Goal: Communication & Community: Answer question/provide support

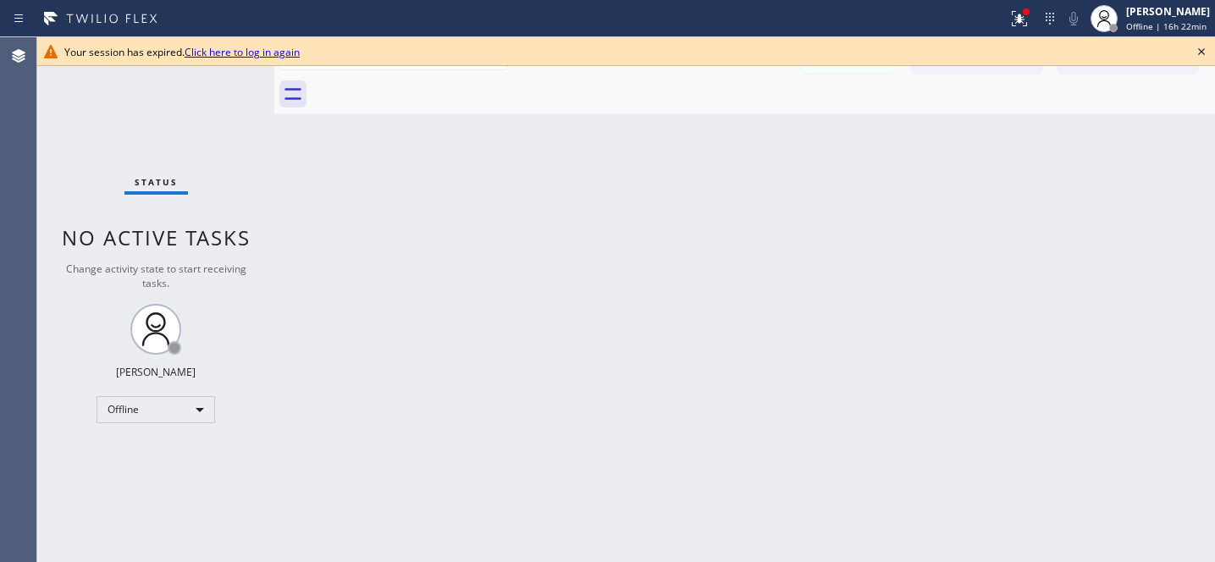
scroll to position [1580, 0]
click at [1209, 47] on icon at bounding box center [1201, 51] width 20 height 20
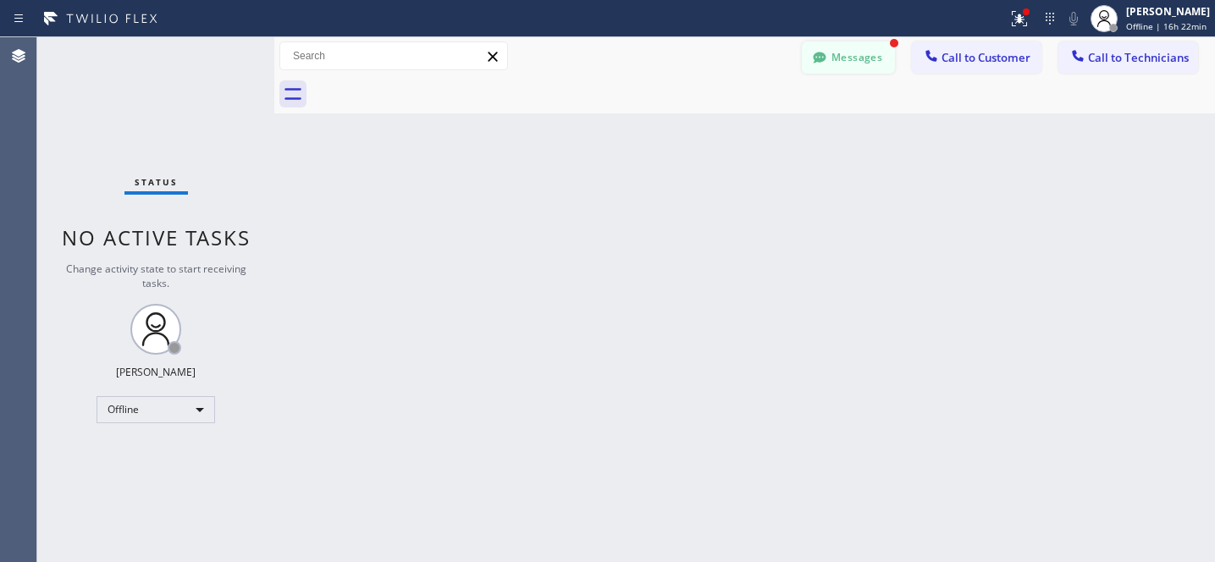
click at [867, 62] on button "Messages" at bounding box center [848, 57] width 93 height 32
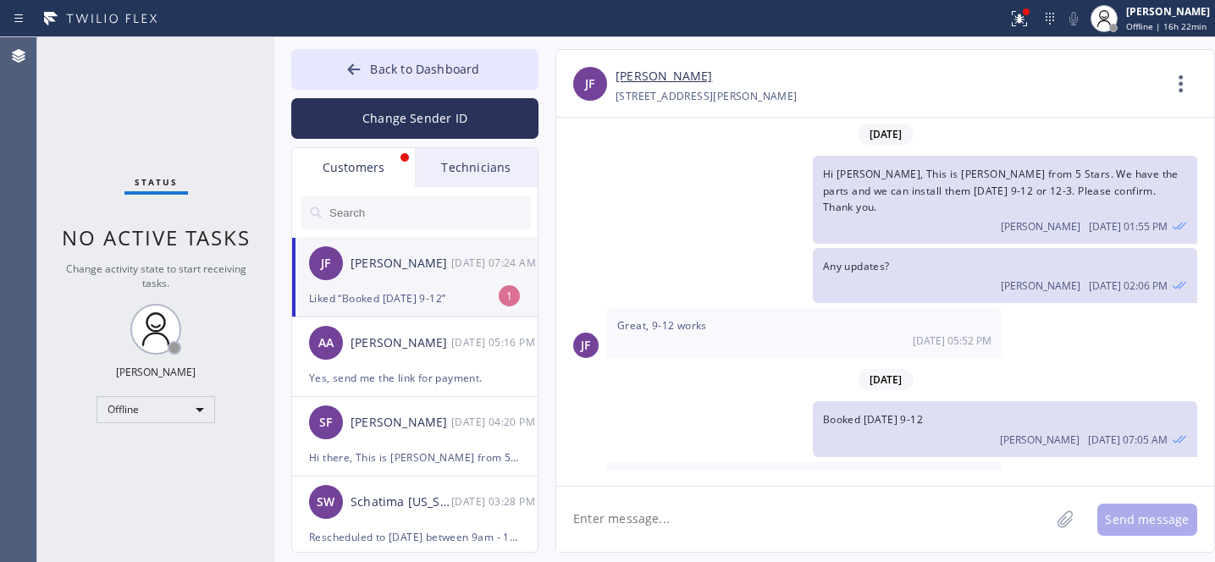
click at [408, 301] on div "Liked “Booked [DATE] 9-12”" at bounding box center [415, 298] width 212 height 19
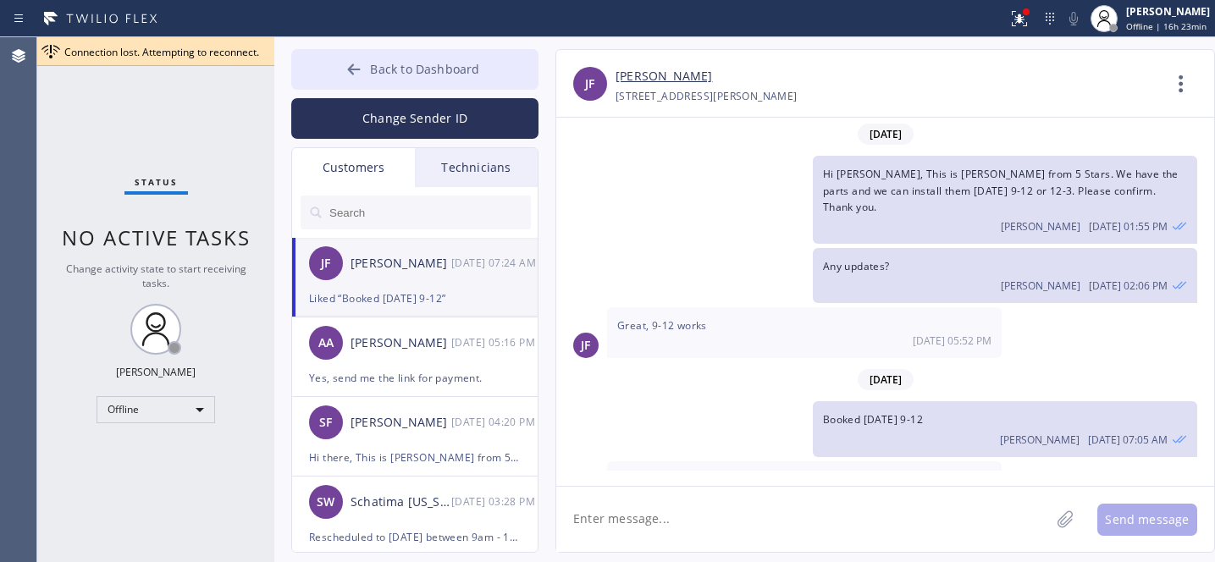
click at [381, 80] on button "Back to Dashboard" at bounding box center [414, 69] width 247 height 41
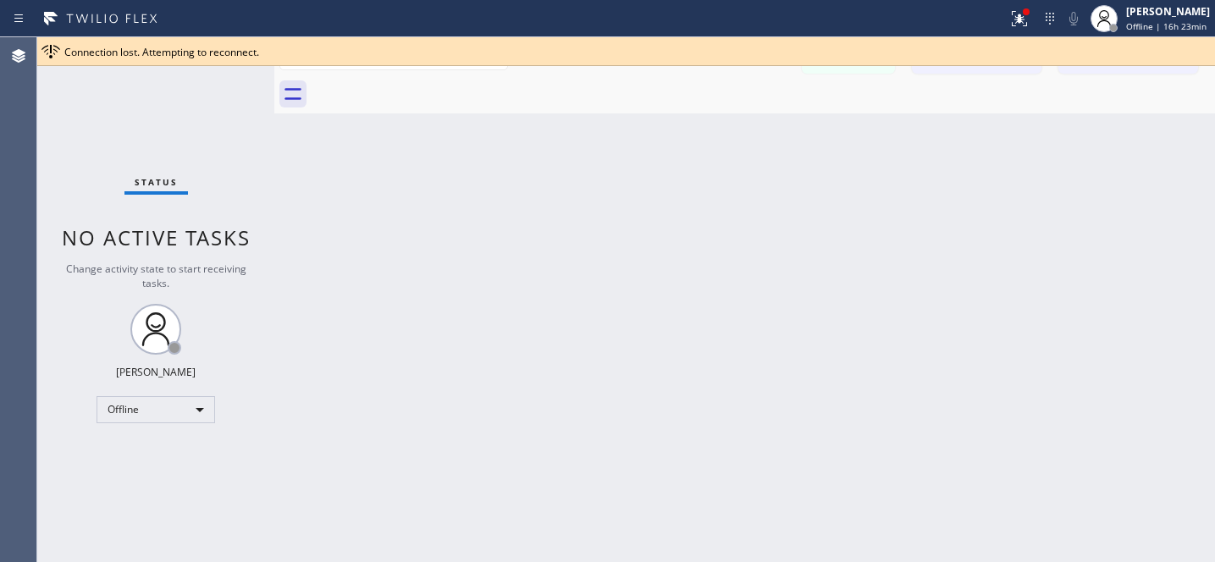
click at [879, 312] on div "Back to Dashboard Change Sender ID Customers Technicians JF Julie Foster 08/20 …" at bounding box center [744, 299] width 941 height 525
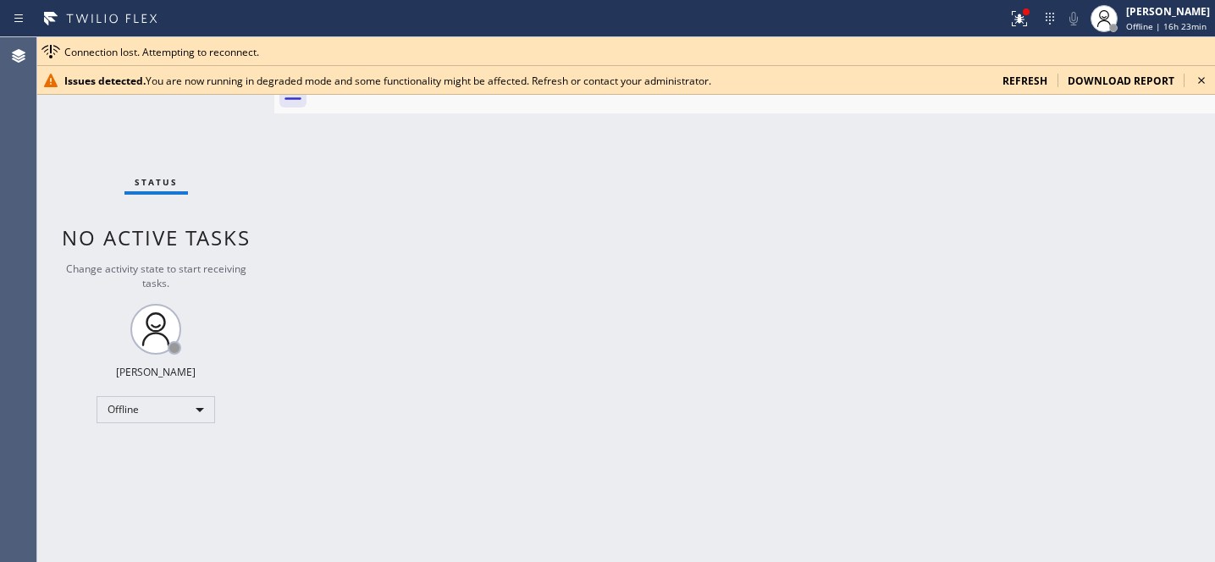
click at [1025, 75] on span "refresh" at bounding box center [1024, 81] width 45 height 14
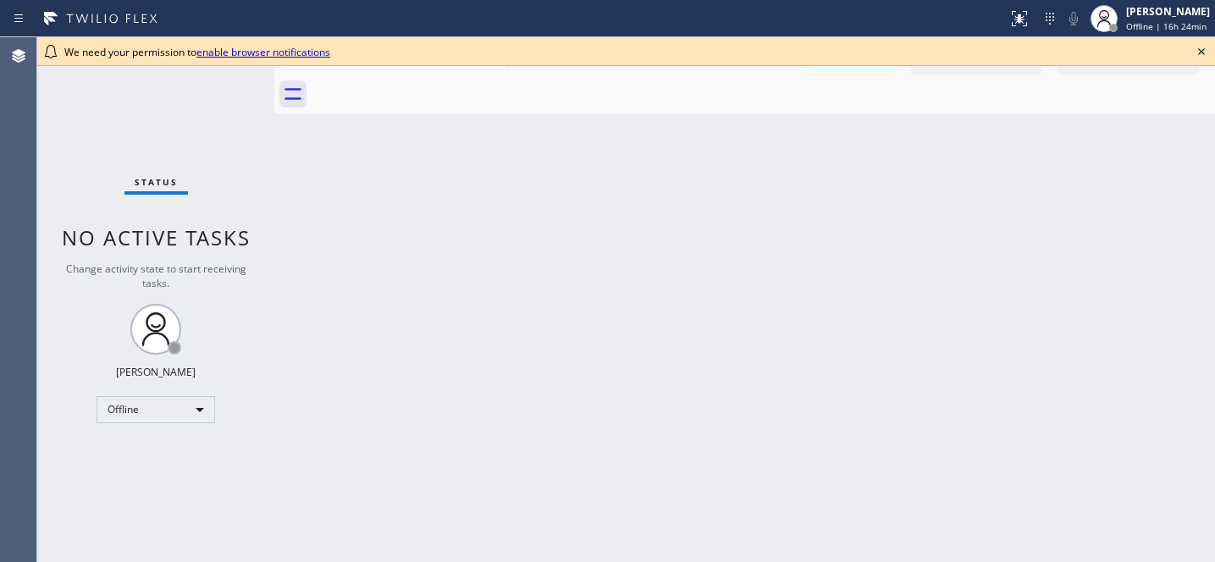
click at [1196, 53] on icon at bounding box center [1201, 51] width 20 height 20
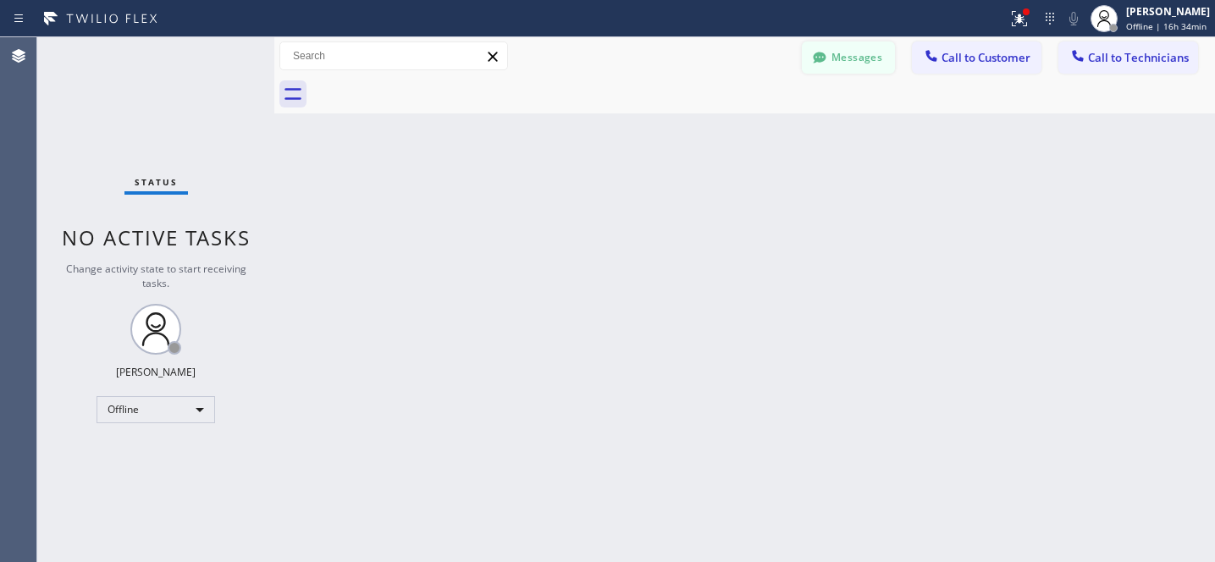
click at [856, 59] on button "Messages" at bounding box center [848, 57] width 93 height 32
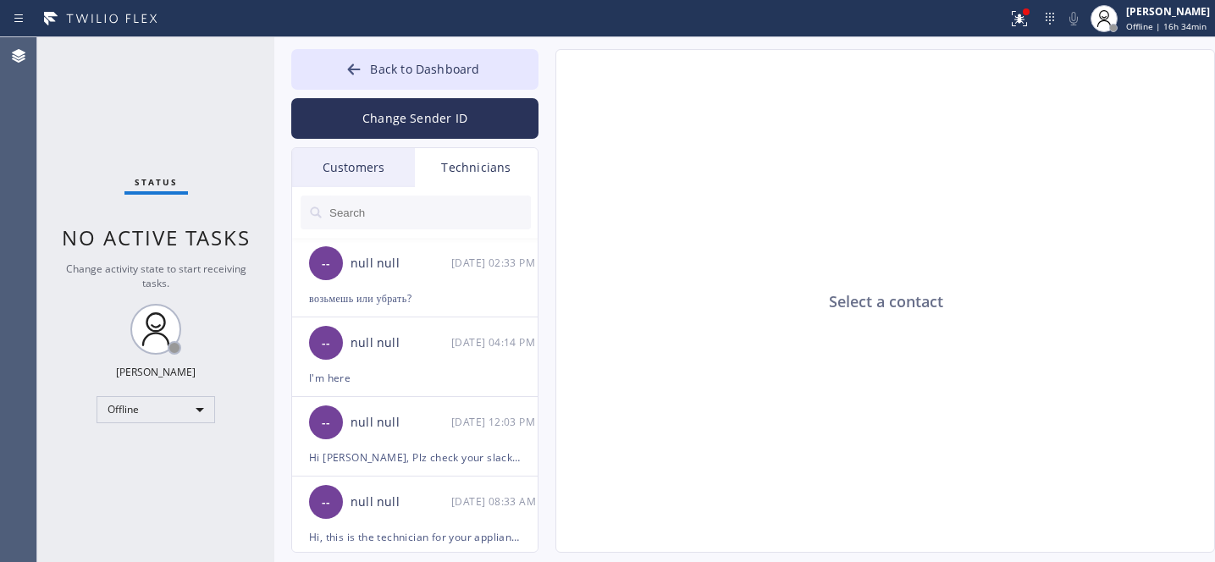
drag, startPoint x: 353, startPoint y: 171, endPoint x: 418, endPoint y: 351, distance: 191.0
click at [352, 171] on div "Customers" at bounding box center [353, 167] width 123 height 39
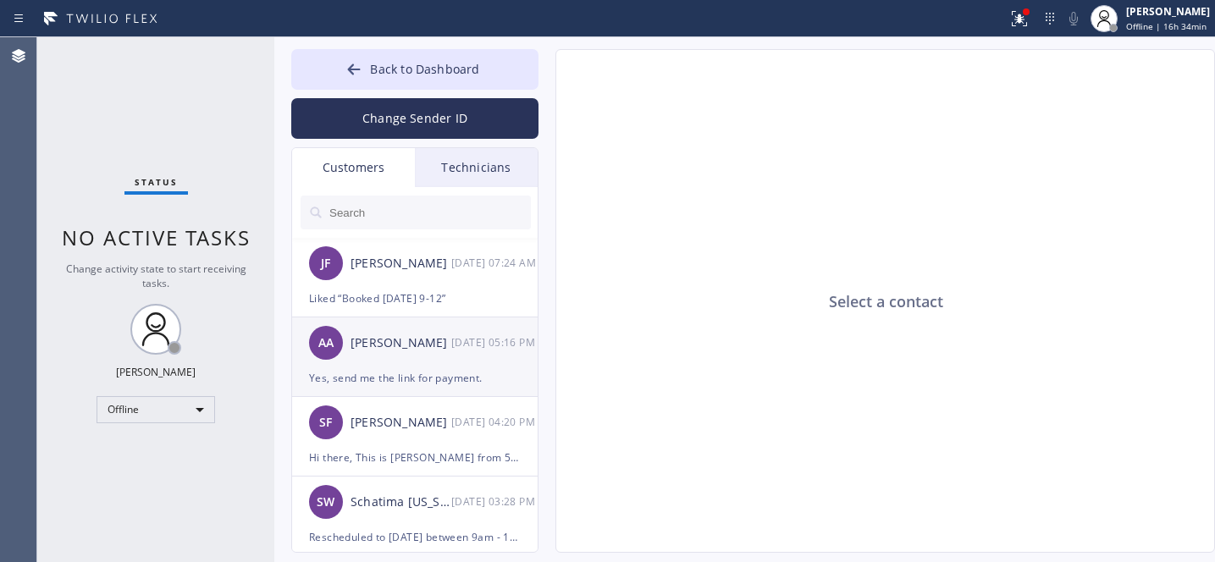
click at [422, 369] on div "Yes, send me the link for payment." at bounding box center [415, 377] width 212 height 19
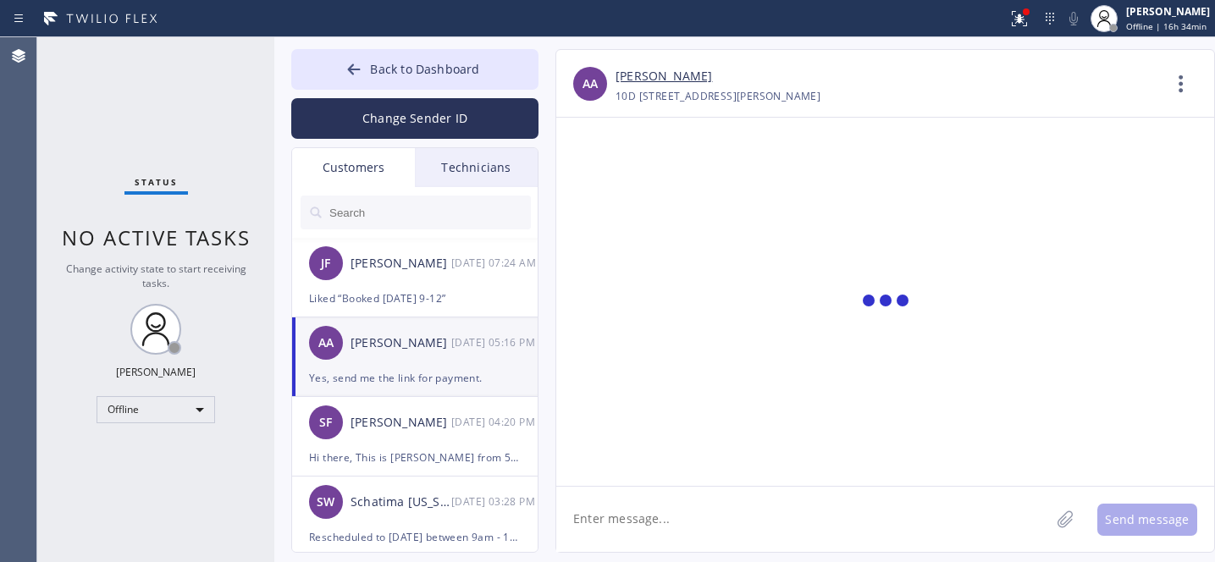
click at [723, 511] on textarea at bounding box center [803, 519] width 494 height 65
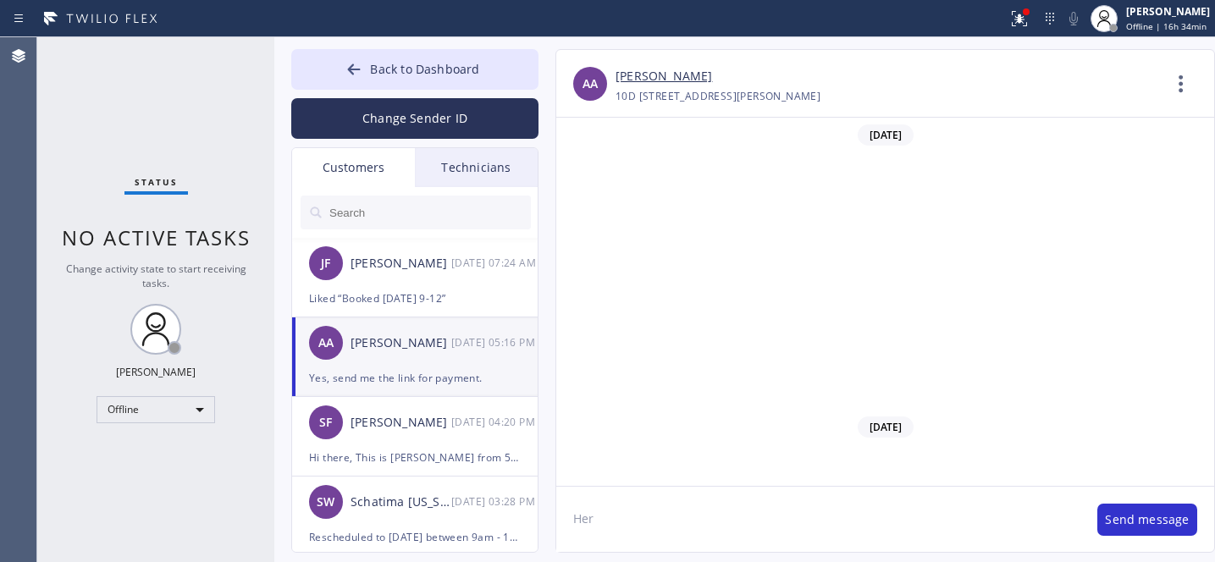
scroll to position [807, 0]
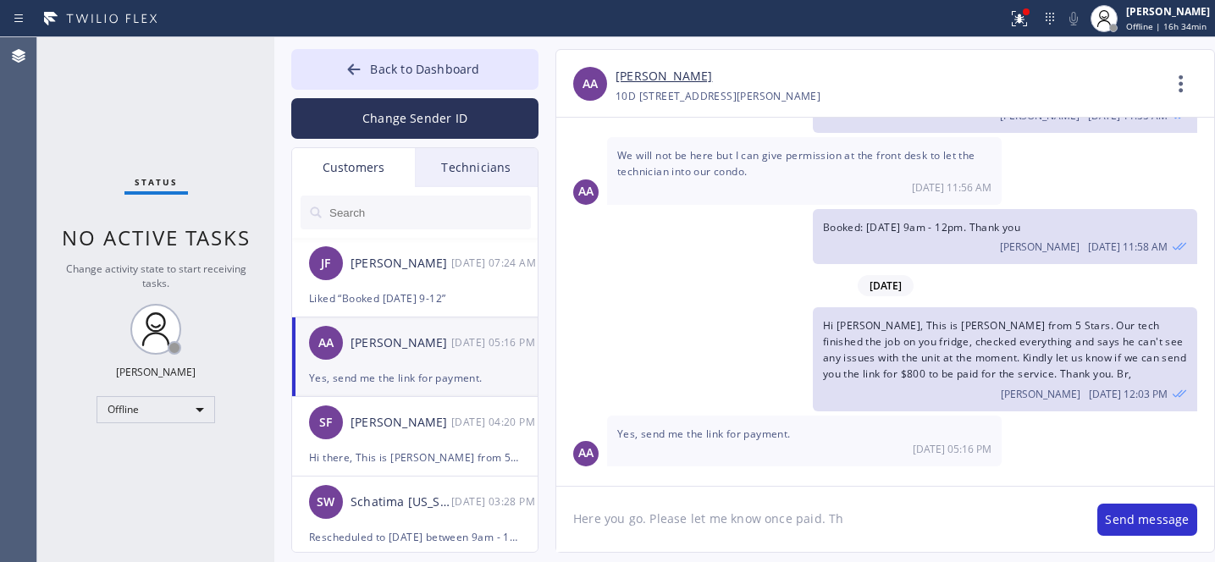
type textarea "Here you go. Please let me know once paid. Thx"
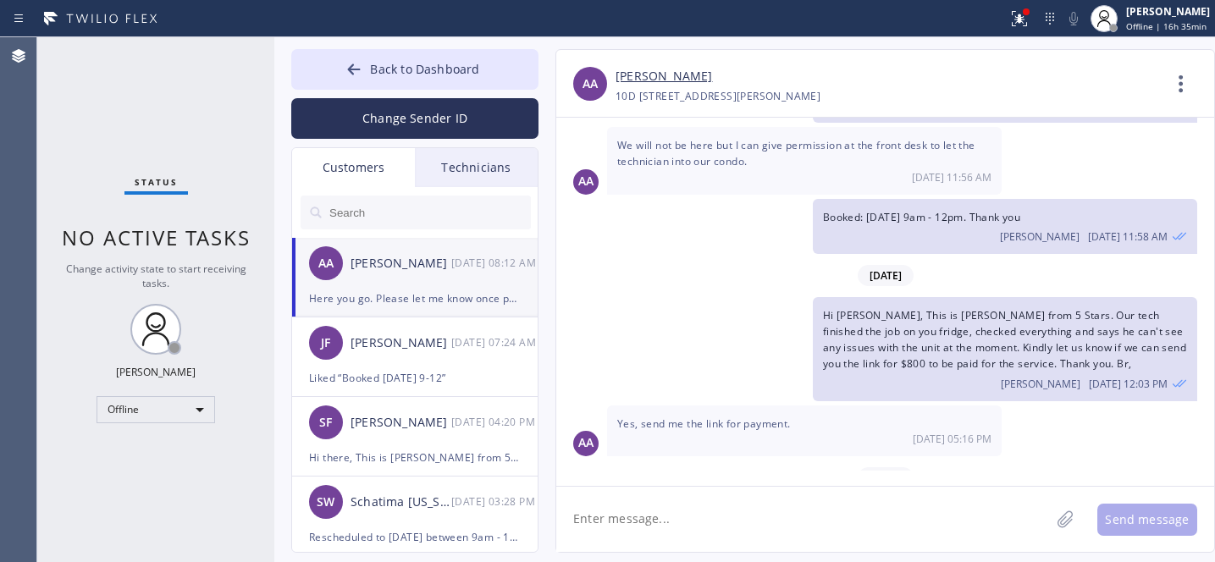
scroll to position [905, 0]
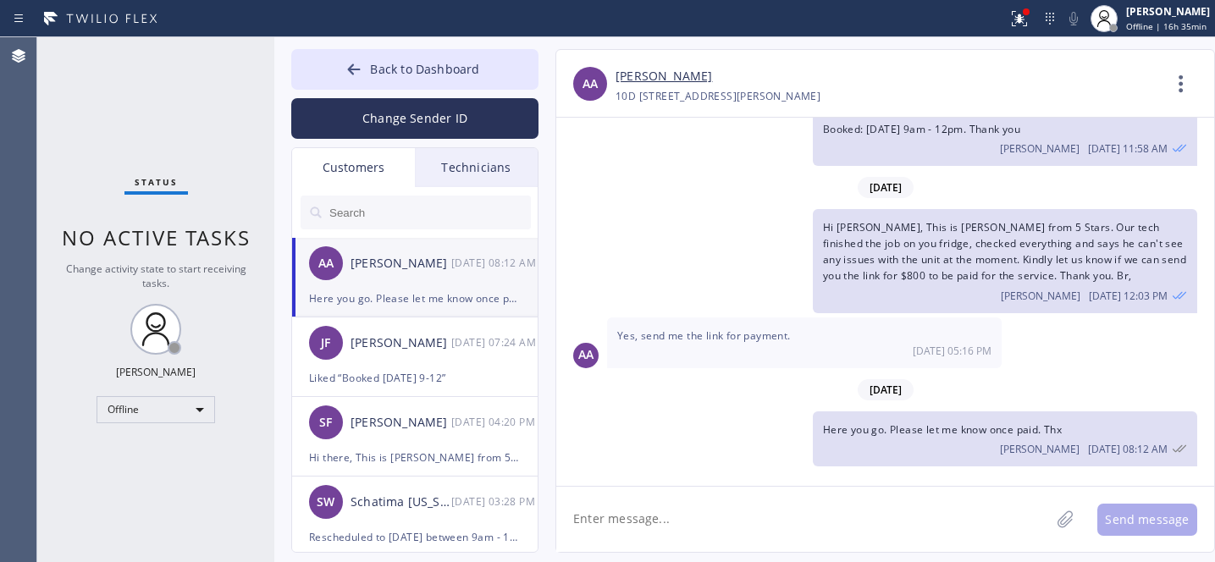
paste textarea "[URL][DOMAIN_NAME]"
type textarea "[URL][DOMAIN_NAME]"
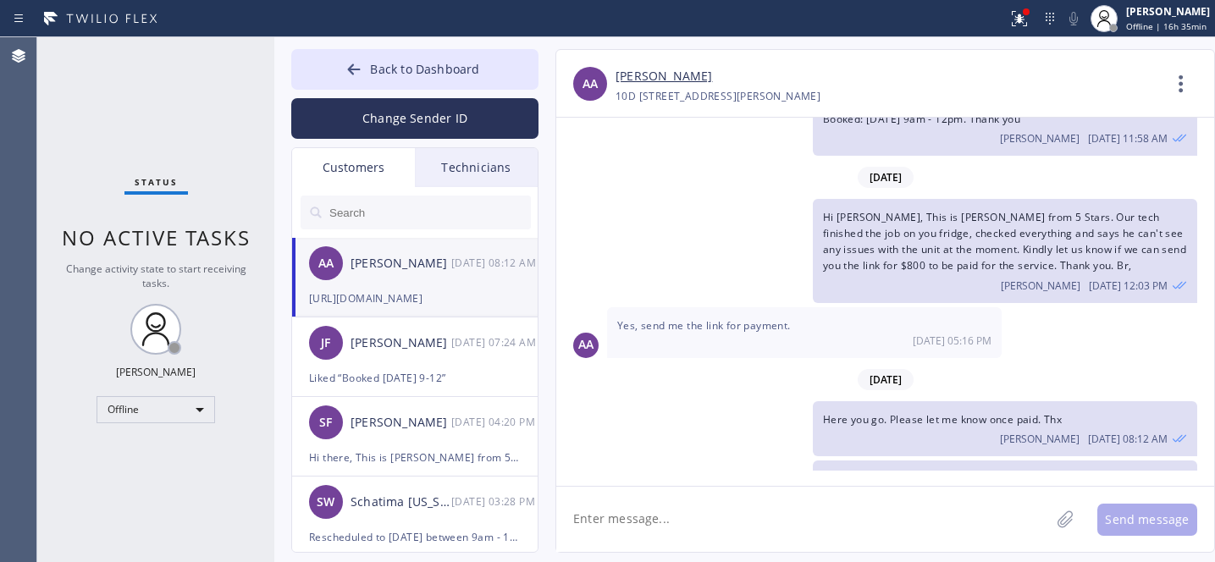
scroll to position [963, 0]
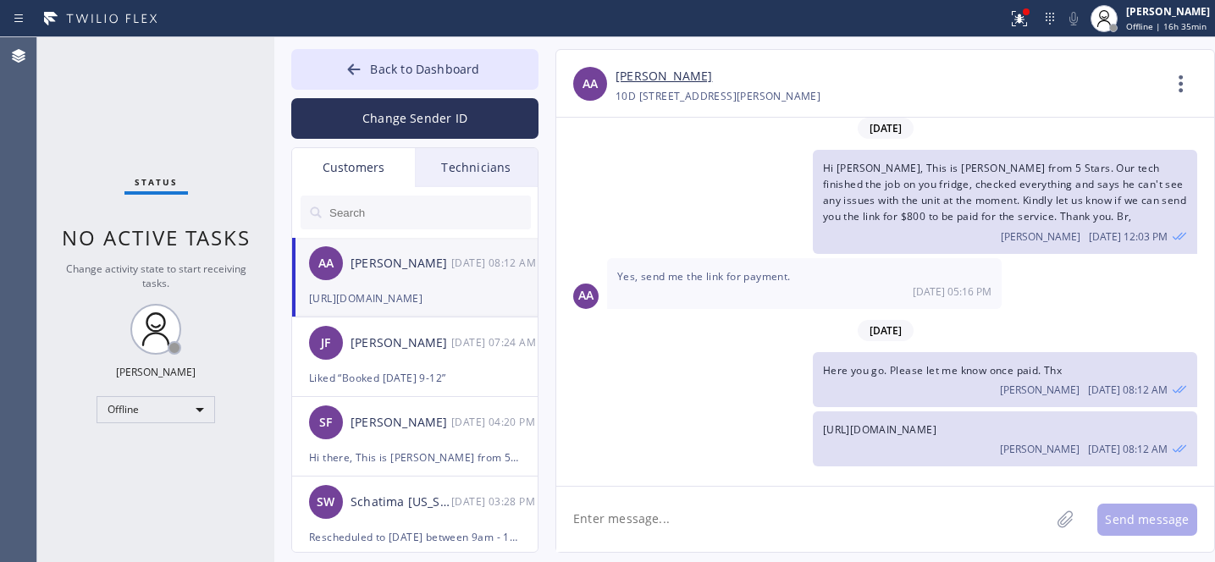
click at [395, 62] on span "Back to Dashboard" at bounding box center [424, 69] width 109 height 16
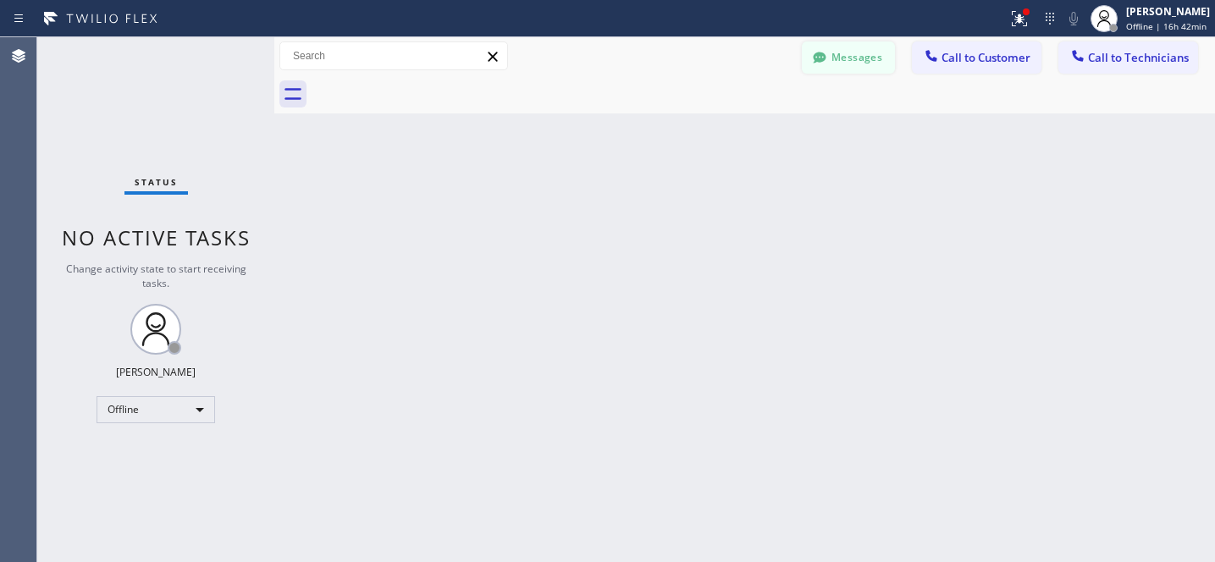
click at [868, 55] on button "Messages" at bounding box center [848, 57] width 93 height 32
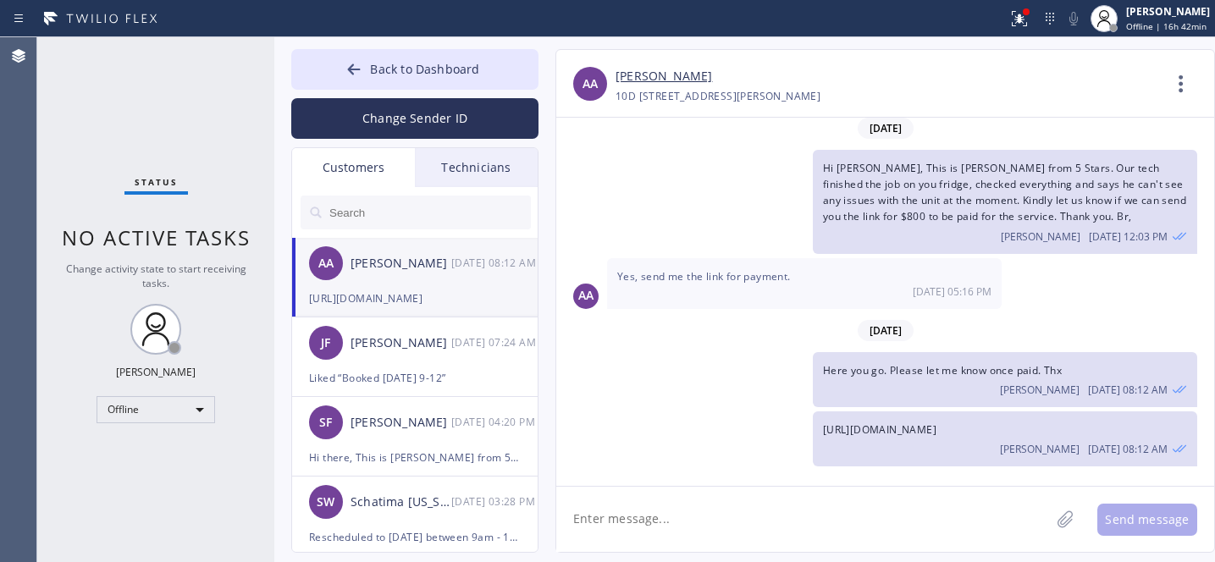
click at [475, 171] on div "Technicians" at bounding box center [476, 167] width 123 height 39
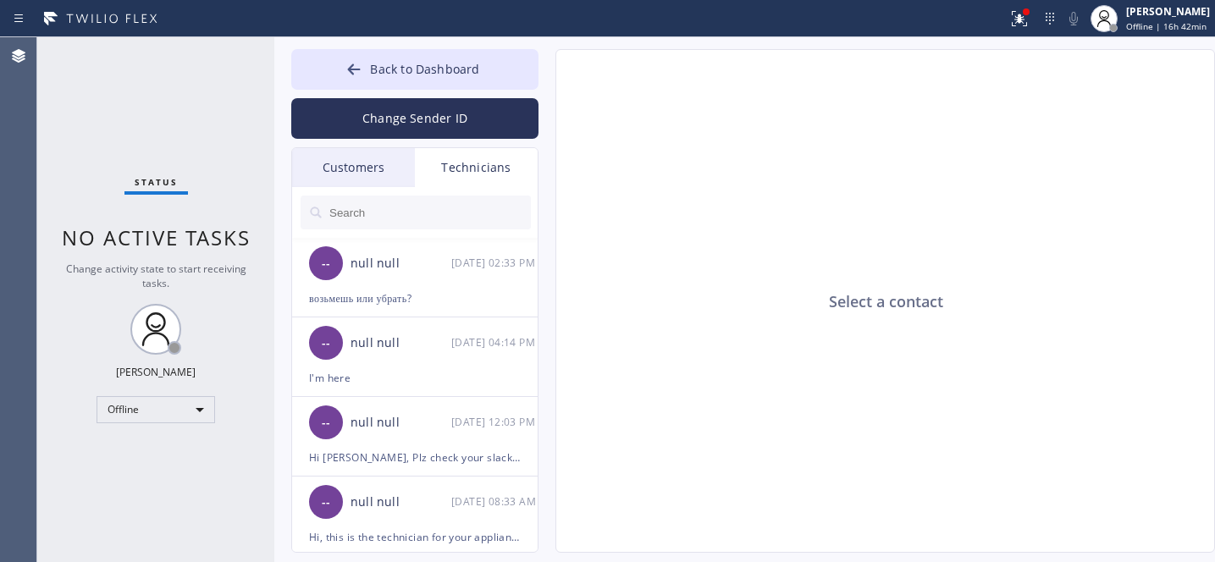
click at [378, 207] on input "text" at bounding box center [429, 213] width 203 height 34
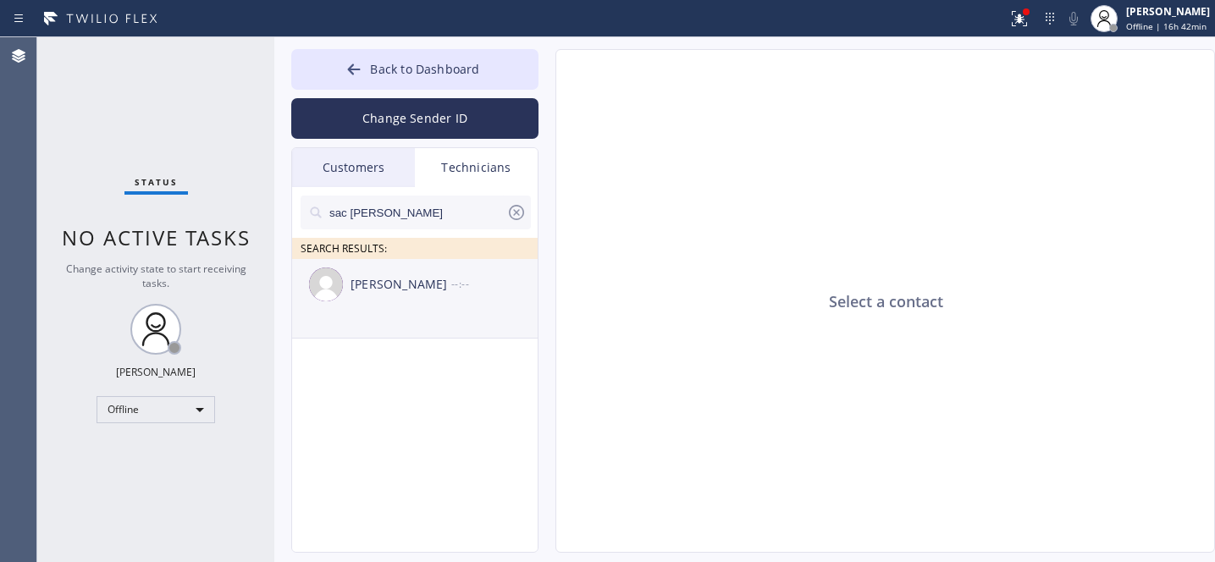
type input "sac [PERSON_NAME]"
click at [380, 295] on div "[PERSON_NAME] --:--" at bounding box center [415, 284] width 247 height 51
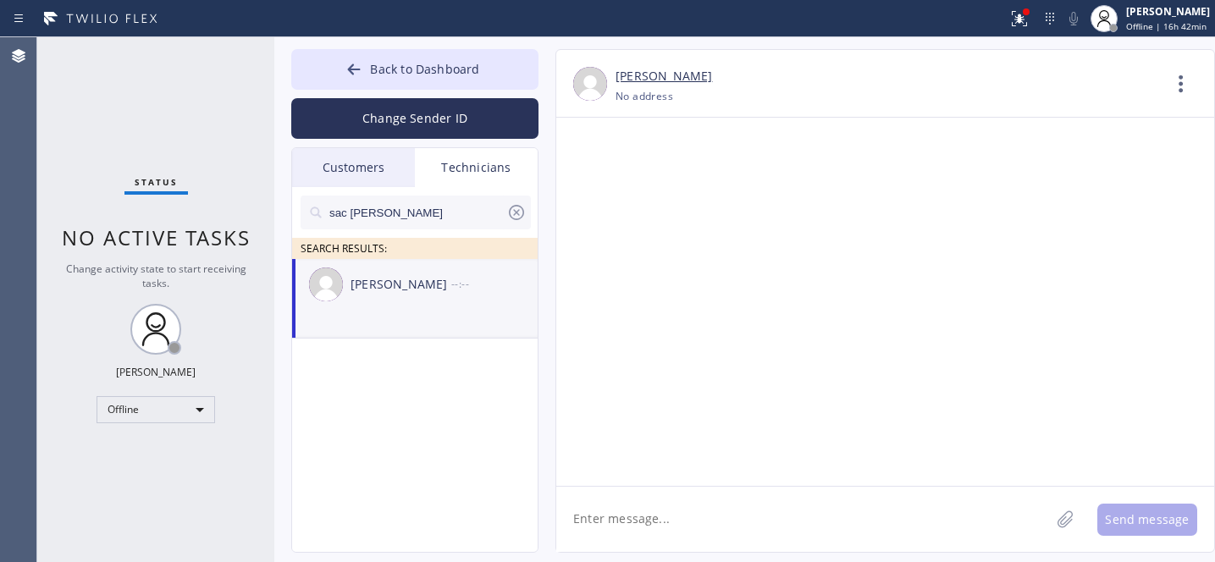
click at [690, 505] on textarea at bounding box center [803, 519] width 494 height 65
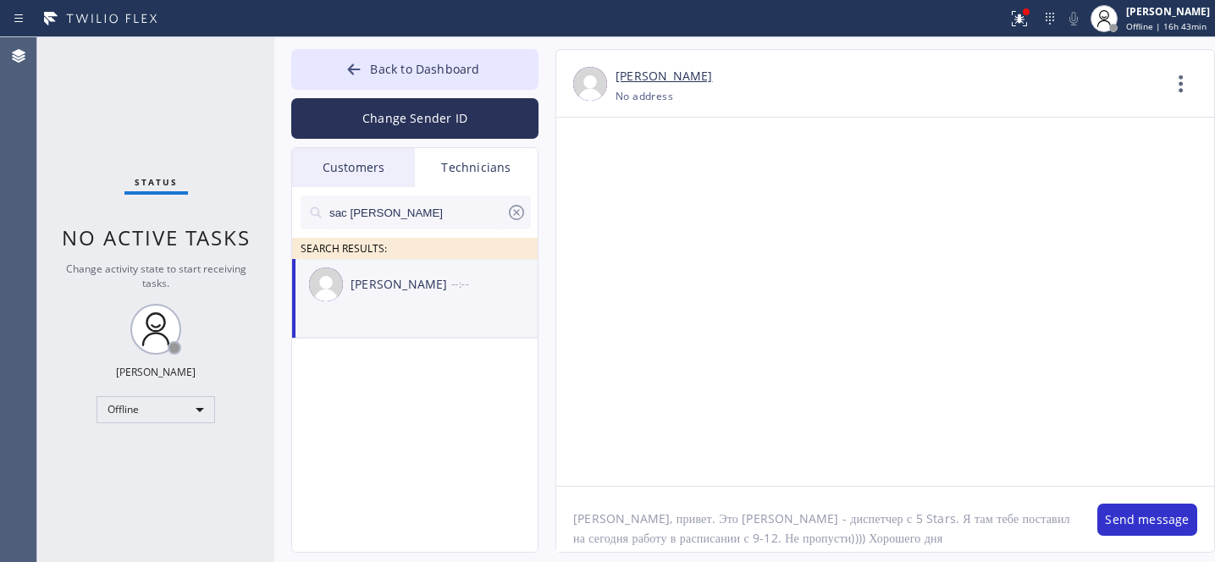
type textarea "[PERSON_NAME], привет. Это [PERSON_NAME] - диспетчер с 5 Stars. Я там тебе пост…"
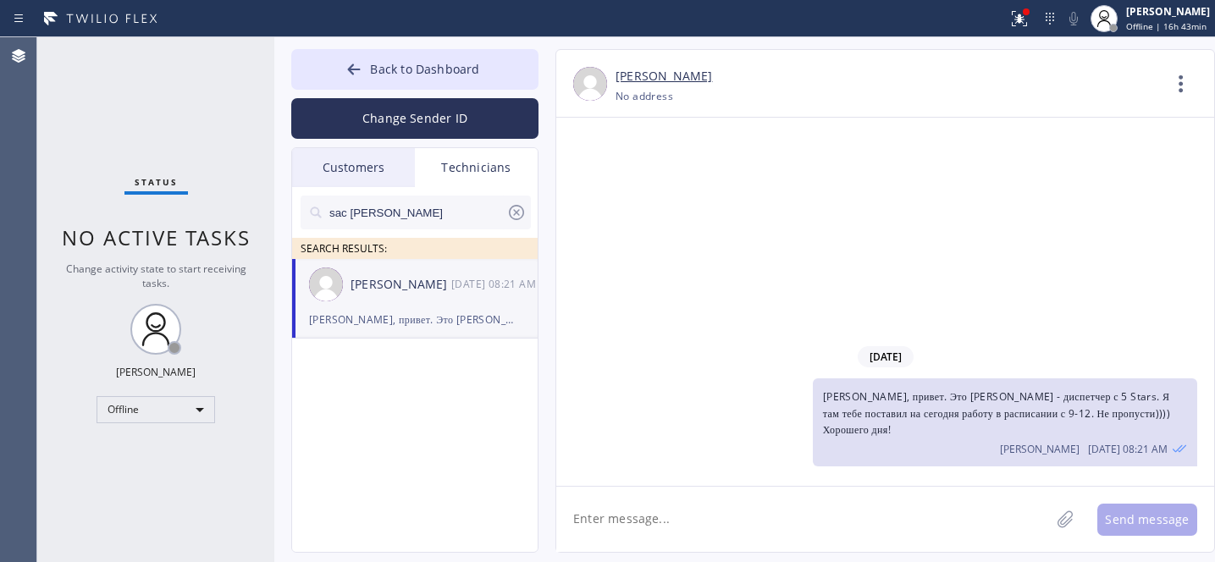
click at [517, 213] on icon at bounding box center [516, 212] width 15 height 15
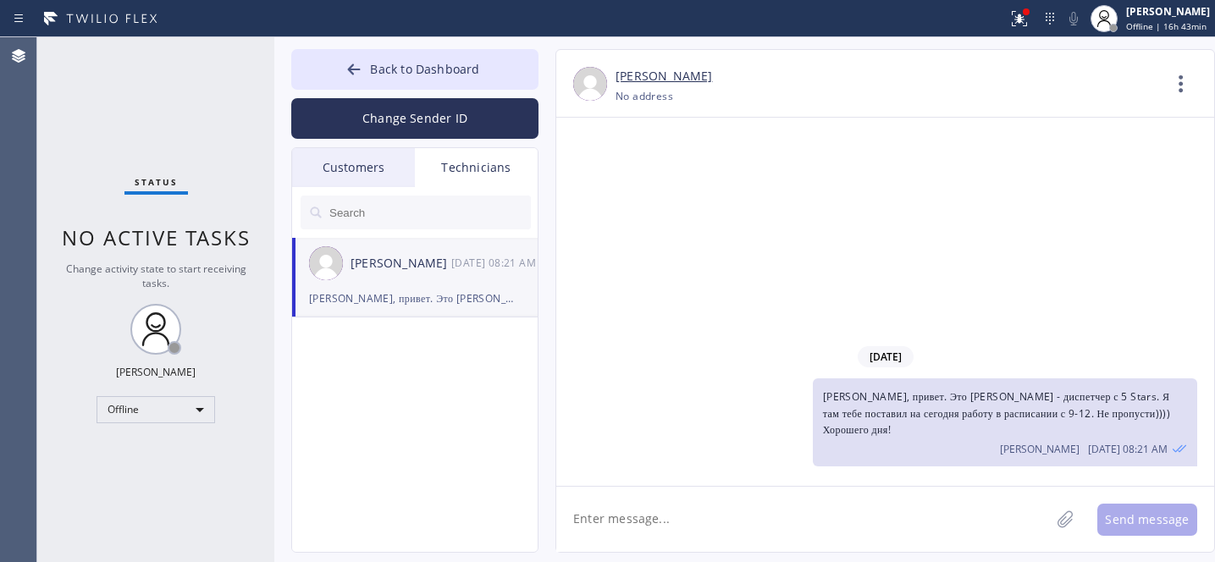
click at [334, 146] on div "Back to Dashboard Change Sender ID Customers Technicians AA [PERSON_NAME] [DATE…" at bounding box center [414, 301] width 247 height 504
click at [342, 159] on div "Customers" at bounding box center [353, 167] width 123 height 39
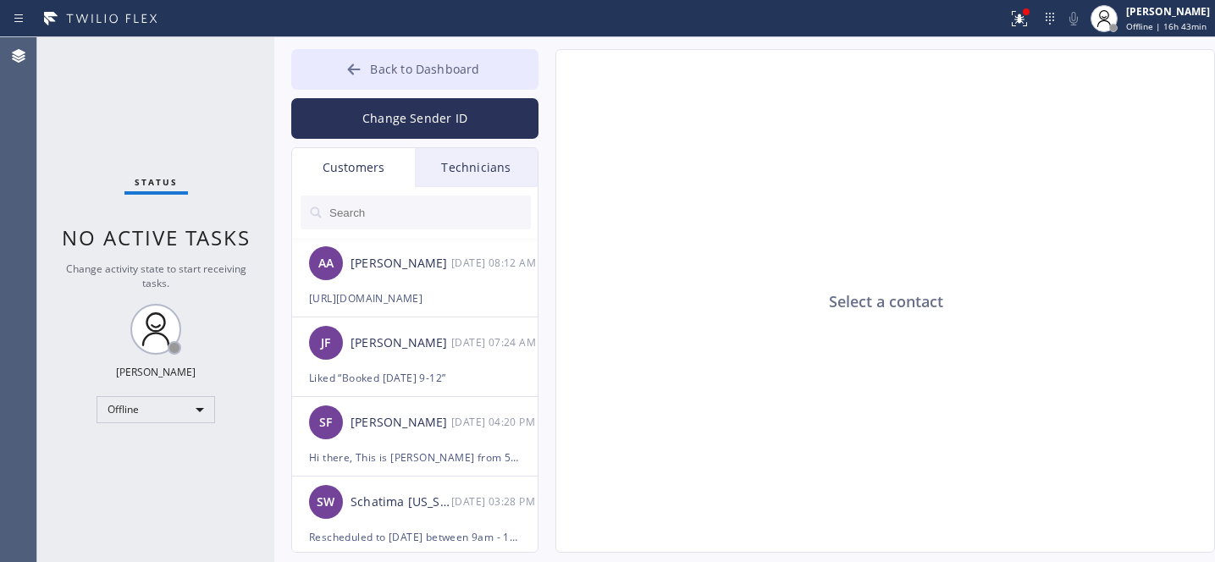
click at [400, 75] on span "Back to Dashboard" at bounding box center [424, 69] width 109 height 16
